Goal: Information Seeking & Learning: Learn about a topic

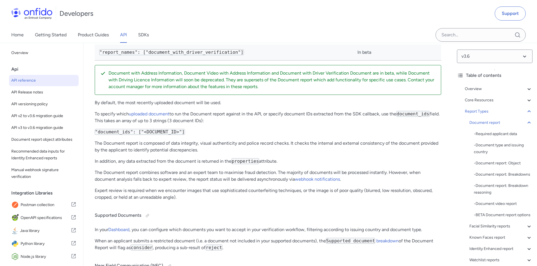
scroll to position [19970, 0]
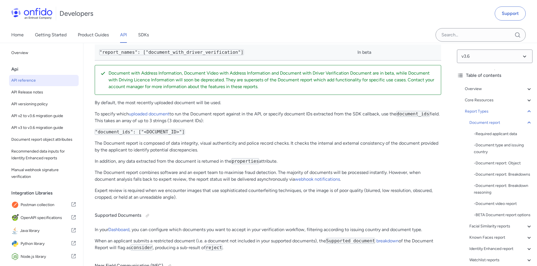
drag, startPoint x: 132, startPoint y: 83, endPoint x: 340, endPoint y: 82, distance: 207.4
drag, startPoint x: 98, startPoint y: 78, endPoint x: 221, endPoint y: 80, distance: 122.9
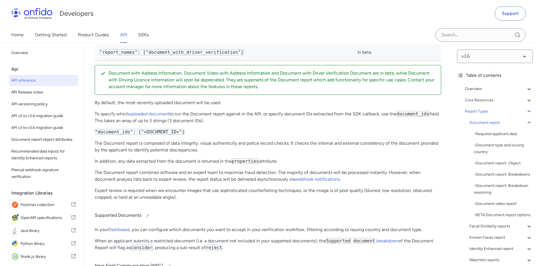
drag, startPoint x: 222, startPoint y: 78, endPoint x: 250, endPoint y: 79, distance: 28.0
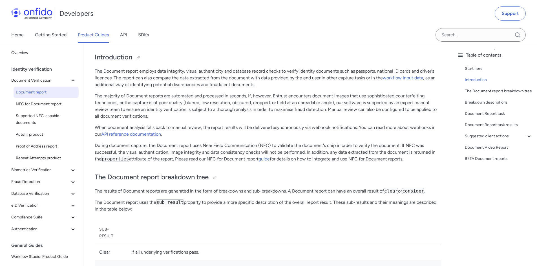
scroll to position [28, 0]
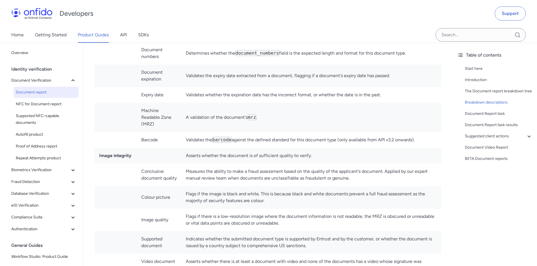
click at [200, 140] on td "Validates the barcode against the defined standard for this document type (only…" at bounding box center [311, 140] width 260 height 16
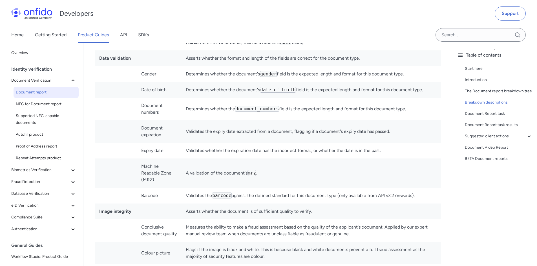
scroll to position [1668, 0]
drag, startPoint x: 187, startPoint y: 188, endPoint x: 427, endPoint y: 185, distance: 240.4
click at [427, 189] on td "Validates the barcode against the defined standard for this document type (only…" at bounding box center [311, 197] width 260 height 16
click at [390, 206] on td "Asserts whether the document is of sufficient quality to verify." at bounding box center [311, 212] width 260 height 16
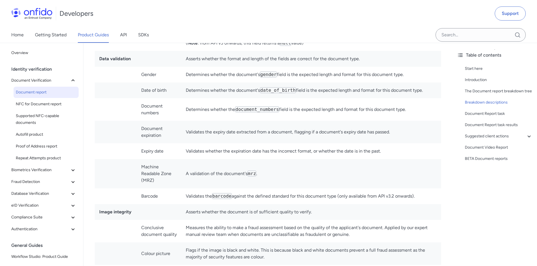
click at [230, 193] on code "barcode" at bounding box center [221, 196] width 19 height 6
drag, startPoint x: 233, startPoint y: 191, endPoint x: 211, endPoint y: 201, distance: 24.5
click at [214, 192] on td "Validates the barcode against the defined standard for this document type (only…" at bounding box center [311, 197] width 260 height 16
click at [208, 212] on td "Asserts whether the document is of sufficient quality to verify." at bounding box center [311, 212] width 260 height 16
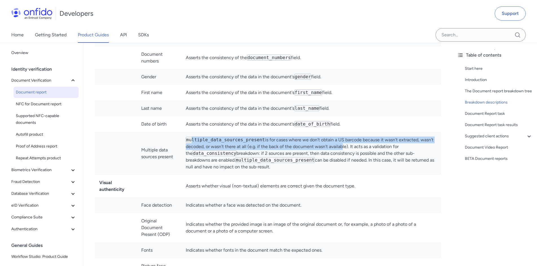
drag, startPoint x: 198, startPoint y: 134, endPoint x: 341, endPoint y: 143, distance: 143.1
click at [341, 143] on td "multiple_data_sources_present is for cases where we don't obtain a US barcode b…" at bounding box center [311, 153] width 260 height 43
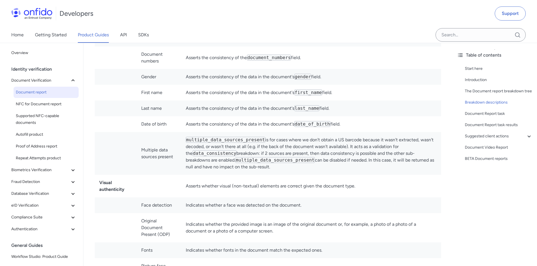
click at [349, 178] on td "Asserts whether visual (non-textual) elements are correct given the document ty…" at bounding box center [311, 186] width 260 height 23
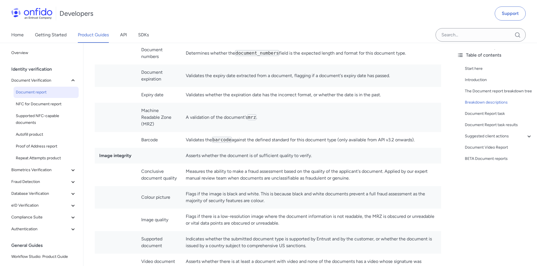
click at [179, 132] on td "Barcode" at bounding box center [159, 140] width 45 height 16
click at [152, 118] on td "Machine Readable Zone (MRZ)" at bounding box center [159, 117] width 45 height 29
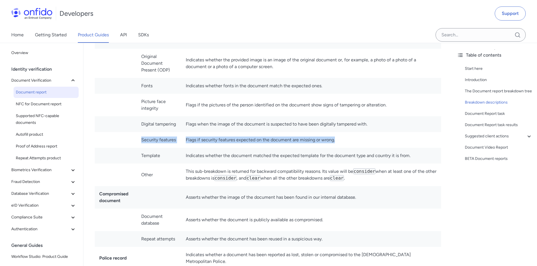
drag, startPoint x: 353, startPoint y: 136, endPoint x: 120, endPoint y: 136, distance: 232.2
click at [120, 136] on tr "Security features Flags if security features expected on the document are missi…" at bounding box center [268, 140] width 346 height 16
click at [178, 140] on td "Security features" at bounding box center [159, 140] width 45 height 16
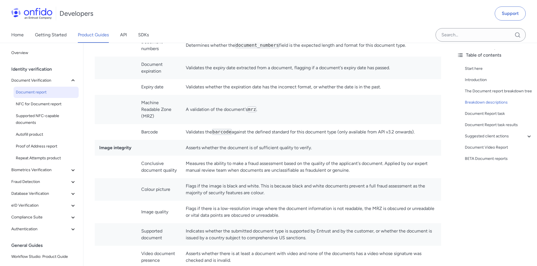
scroll to position [1698, 0]
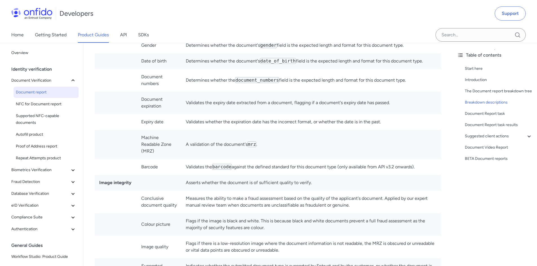
click at [198, 222] on td "Flags if the image is black and white. This is because black and white document…" at bounding box center [311, 224] width 260 height 23
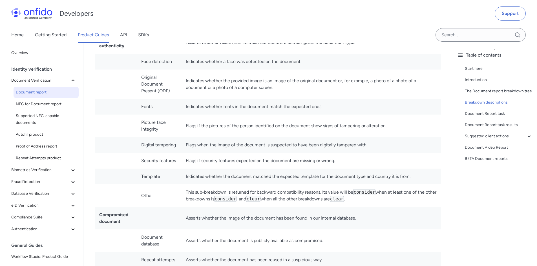
scroll to position [2205, 0]
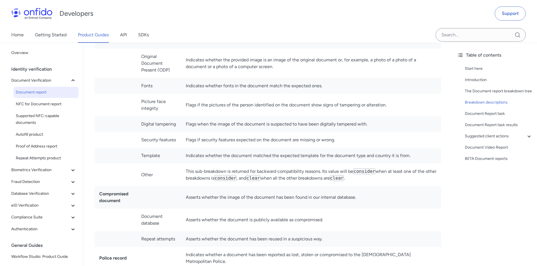
click at [207, 188] on td "Asserts whether the image of the document has been found in our internal databa…" at bounding box center [311, 197] width 260 height 23
